Goal: Task Accomplishment & Management: Use online tool/utility

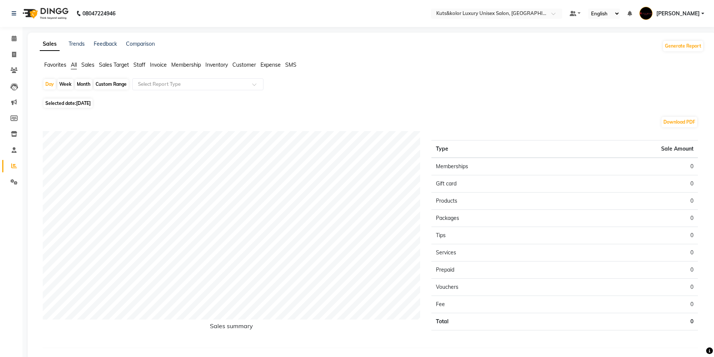
click at [88, 87] on div "Month" at bounding box center [83, 84] width 17 height 10
select select "9"
select select "2025"
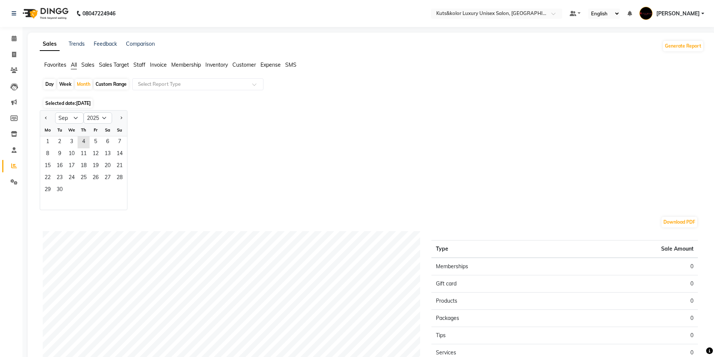
click at [50, 121] on div at bounding box center [47, 118] width 15 height 12
click at [45, 117] on button "Previous month" at bounding box center [46, 118] width 6 height 12
select select "8"
drag, startPoint x: 64, startPoint y: 143, endPoint x: 121, endPoint y: 190, distance: 73.7
click at [121, 190] on ngb-datepicker-month "Mo Tu We Th Fr Sa Su 1 2 3 4 5 6 7 8 9 10 11 12 13 14 15 16 17 18 19 20 21 22 2…" at bounding box center [83, 167] width 87 height 86
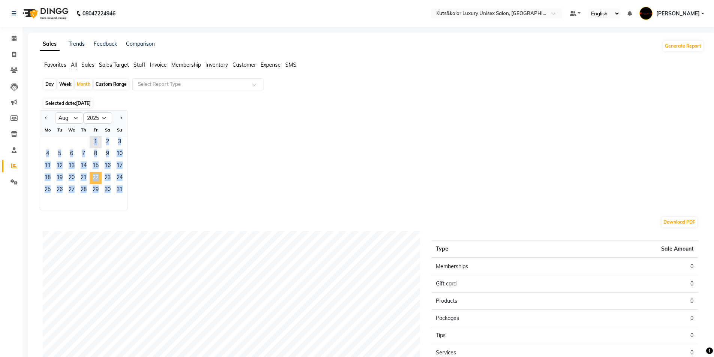
click at [94, 174] on span "22" at bounding box center [96, 178] width 12 height 12
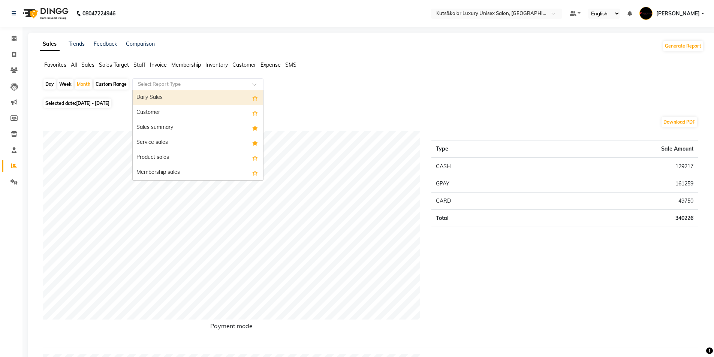
click at [254, 86] on span at bounding box center [256, 86] width 9 height 7
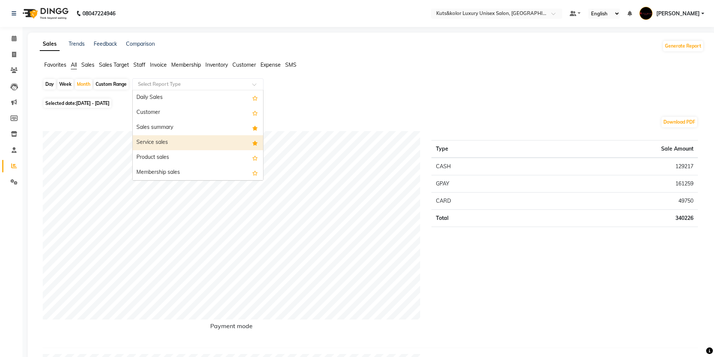
click at [212, 136] on div "Service sales" at bounding box center [198, 142] width 130 height 15
select select "filtered_report"
select select "csv"
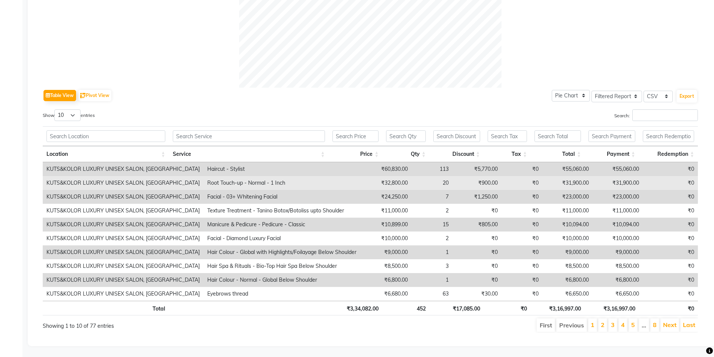
scroll to position [306, 0]
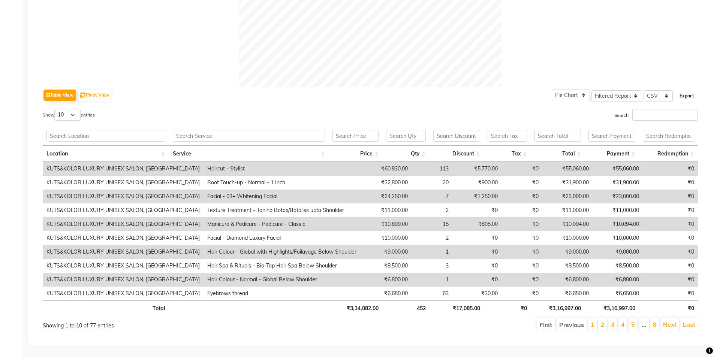
click at [356, 90] on button "Export" at bounding box center [687, 96] width 21 height 13
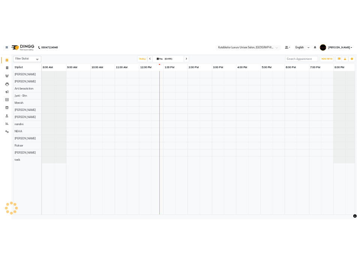
scroll to position [0, 0]
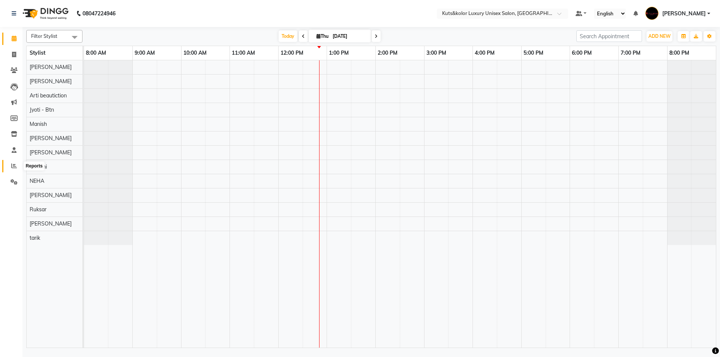
click at [14, 168] on icon at bounding box center [14, 166] width 6 height 6
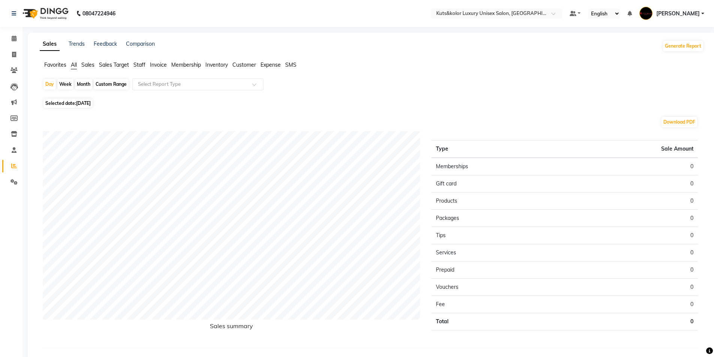
click at [84, 84] on div "Month" at bounding box center [83, 84] width 17 height 10
select select "9"
select select "2025"
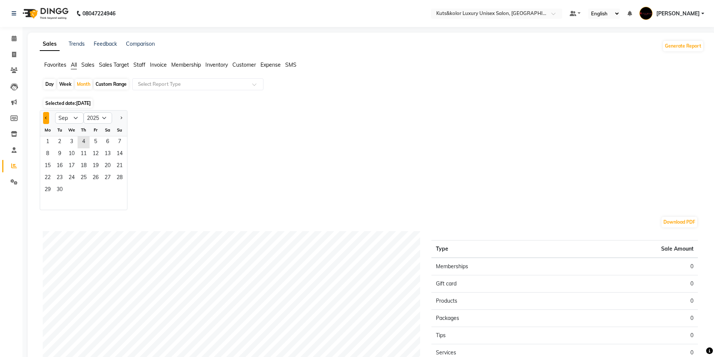
click at [45, 120] on button "Previous month" at bounding box center [46, 118] width 6 height 12
select select "8"
drag, startPoint x: 45, startPoint y: 142, endPoint x: 96, endPoint y: 142, distance: 51.3
click at [96, 142] on div "1 2 3" at bounding box center [83, 142] width 87 height 12
click at [197, 165] on div "Jan Feb Mar Apr May Jun [DATE] Aug Sep Oct Nov [DATE] 2016 2017 2018 2019 2020 …" at bounding box center [372, 160] width 664 height 100
